Goal: Communication & Community: Answer question/provide support

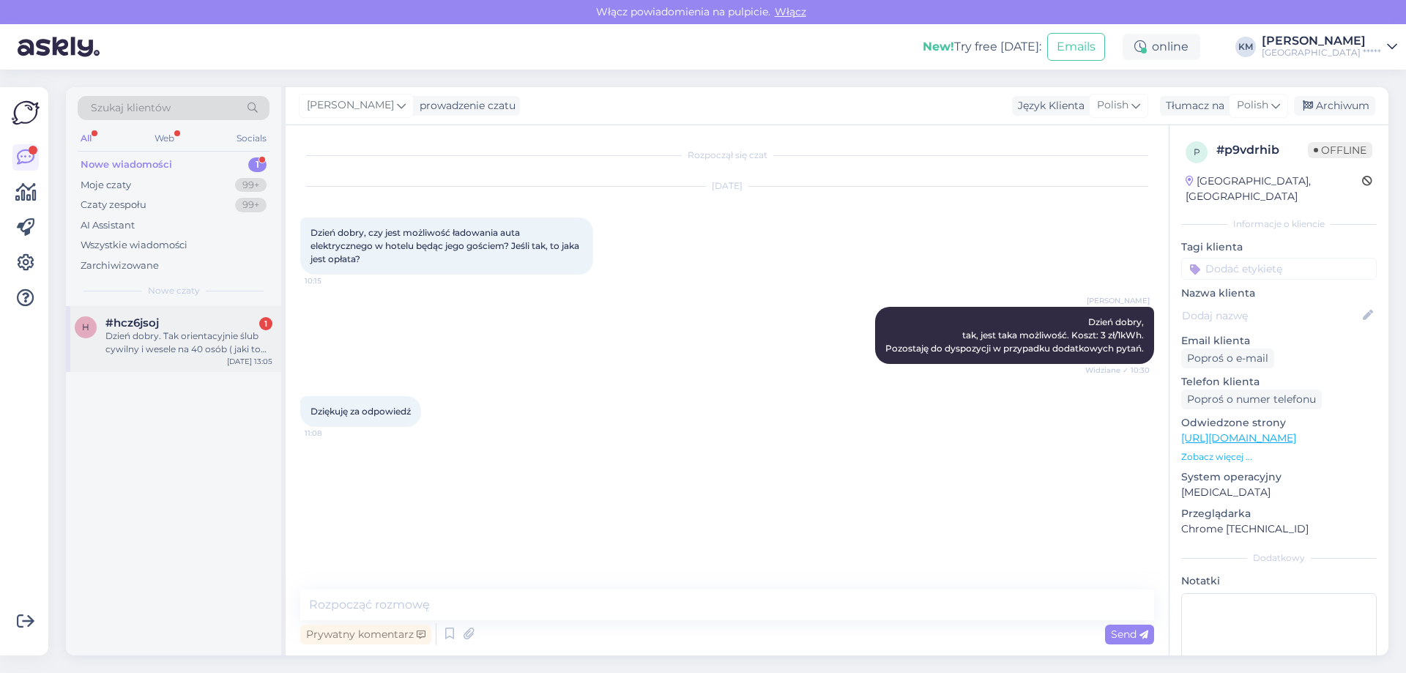
click at [226, 349] on div "Dzień dobry. Tak orientacyjnie ślub cywilny i wesele na 40 osób ( jaki to mniej…" at bounding box center [188, 343] width 167 height 26
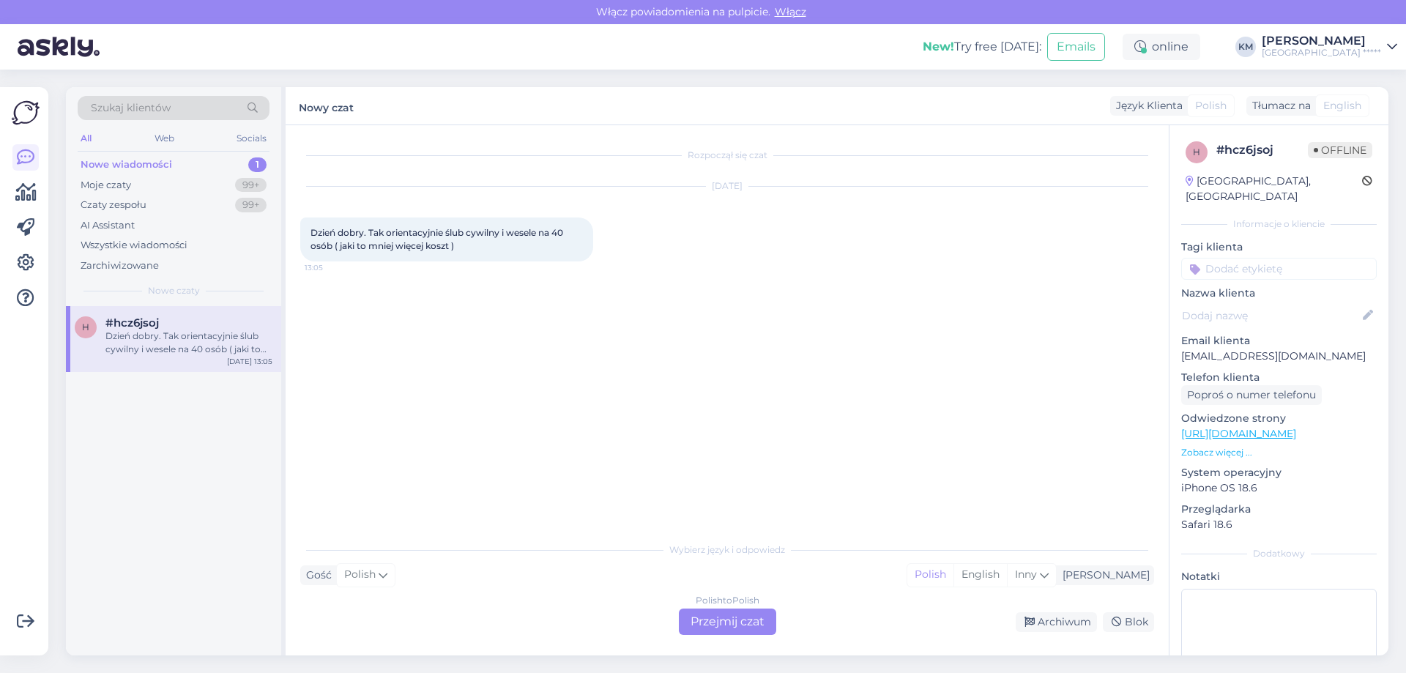
click at [1238, 349] on p "[EMAIL_ADDRESS][DOMAIN_NAME]" at bounding box center [1279, 356] width 196 height 15
copy p "[EMAIL_ADDRESS][DOMAIN_NAME]"
click at [770, 610] on div "Polish to Polish Przejmij czat" at bounding box center [727, 622] width 97 height 26
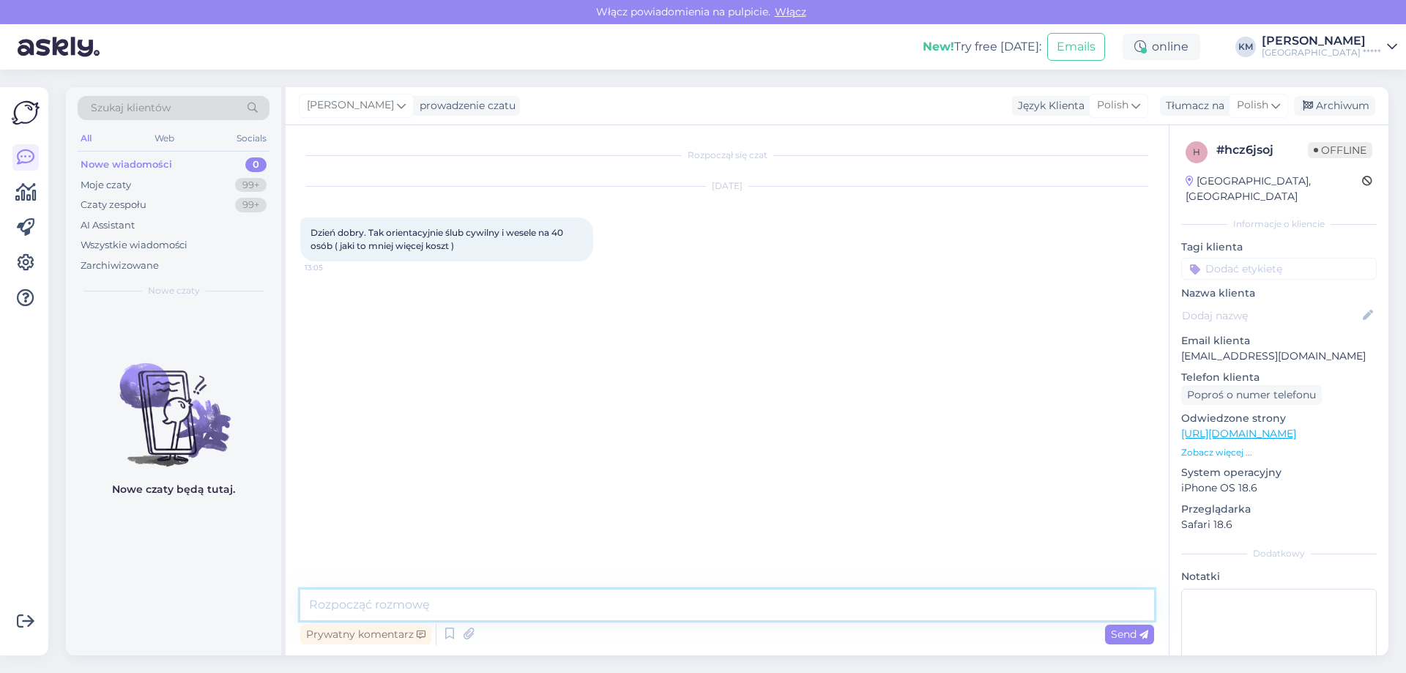
click at [390, 603] on textarea at bounding box center [727, 605] width 854 height 31
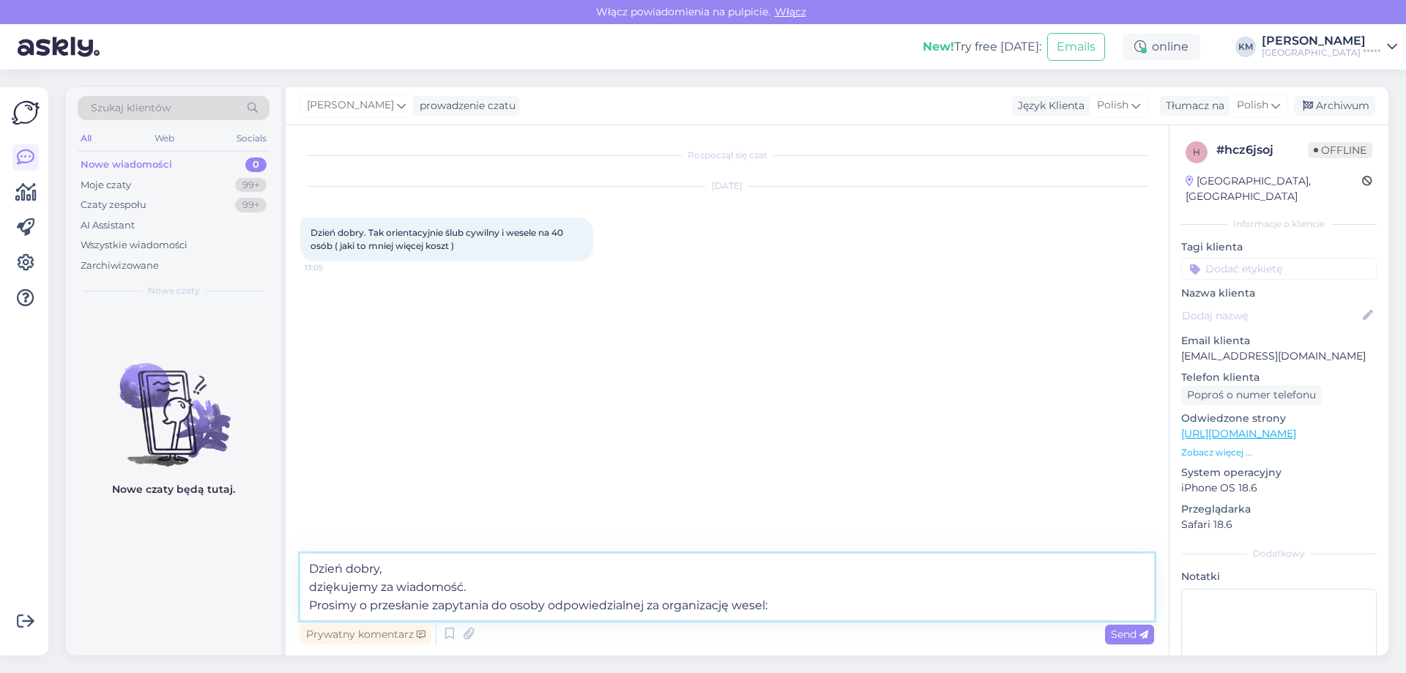
paste textarea "[EMAIL_ADDRESS][DOMAIN_NAME]"
click at [531, 601] on textarea "Dzień dobry, dziękujemy za wiadomość. Prosimy o przesłanie zapytania do osoby o…" at bounding box center [727, 587] width 854 height 67
drag, startPoint x: 919, startPoint y: 603, endPoint x: 773, endPoint y: 607, distance: 145.8
click at [775, 610] on textarea "Dzień dobry, dziękujemy za wiadomość. Prosimy o przesłanie zapytania do osoby o…" at bounding box center [727, 587] width 854 height 67
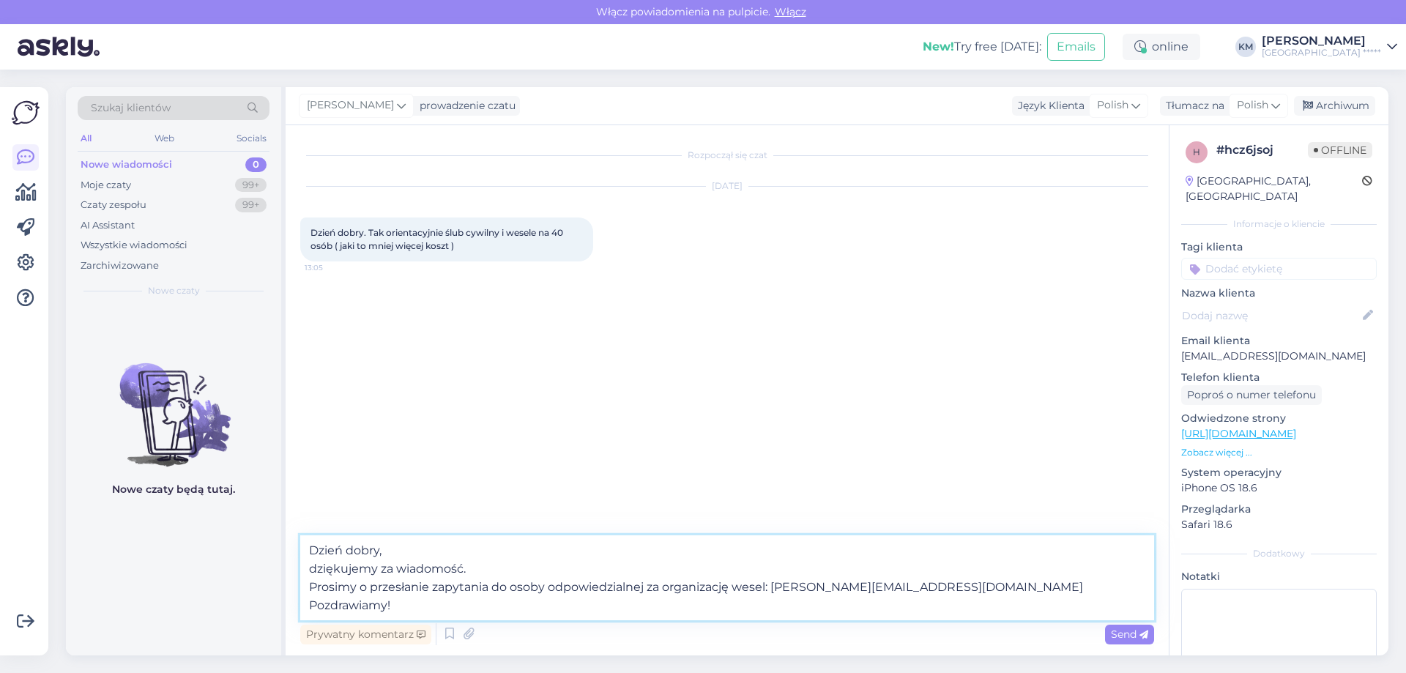
click at [488, 587] on textarea "Dzień dobry, dziękujemy za wiadomość. Prosimy o przesłanie zapytania do osoby o…" at bounding box center [727, 577] width 854 height 85
type textarea "Dzień dobry, dziękujemy za wiadomość. Prosimy o przesłanie zapytania bezpośrend…"
click at [1119, 635] on span "Send" at bounding box center [1129, 634] width 37 height 13
